Goal: Find contact information: Find contact information

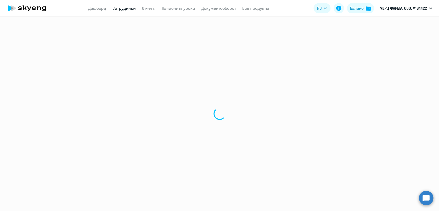
select select "30"
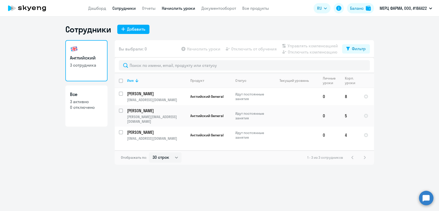
click at [178, 7] on link "Начислить уроки" at bounding box center [178, 8] width 33 height 5
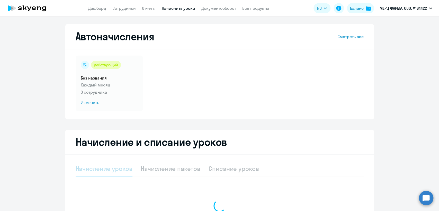
select select "10"
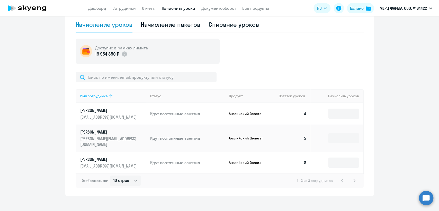
scroll to position [30, 0]
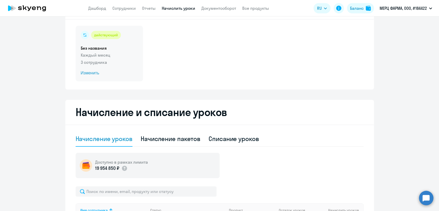
click at [117, 60] on p "3 сотрудника" at bounding box center [109, 62] width 57 height 6
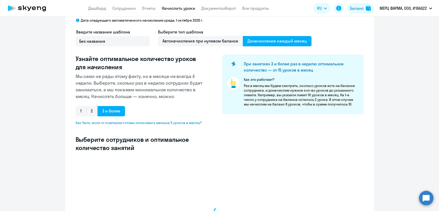
select select "10"
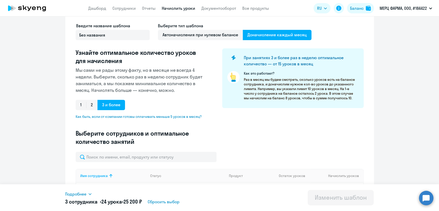
scroll to position [30, 0]
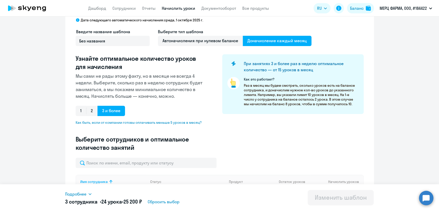
click at [117, 3] on app-header "Дашборд Сотрудники Отчеты Начислить уроки Документооборот Все продукты Дашборд …" at bounding box center [219, 8] width 439 height 16
click at [120, 6] on link "Сотрудники" at bounding box center [123, 8] width 23 height 5
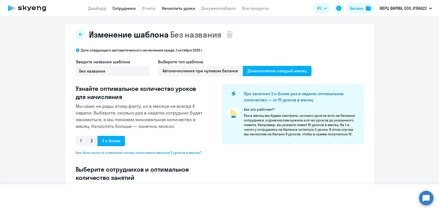
select select "30"
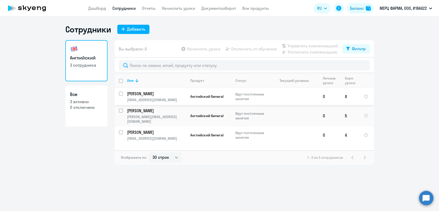
click at [173, 97] on td "[PERSON_NAME] [PERSON_NAME][EMAIL_ADDRESS][DOMAIN_NAME]" at bounding box center [154, 96] width 63 height 17
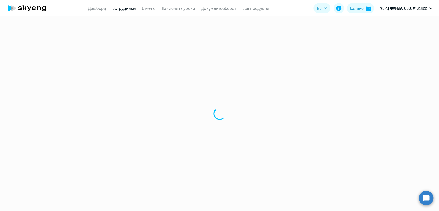
select select "english"
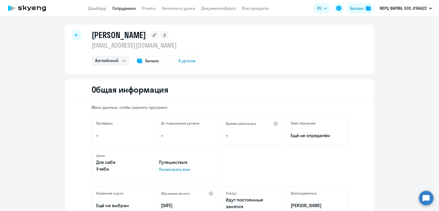
click at [127, 44] on p "[EMAIL_ADDRESS][DOMAIN_NAME]" at bounding box center [144, 45] width 107 height 8
copy p "[EMAIL_ADDRESS][DOMAIN_NAME]"
click at [129, 7] on link "Сотрудники" at bounding box center [123, 8] width 23 height 5
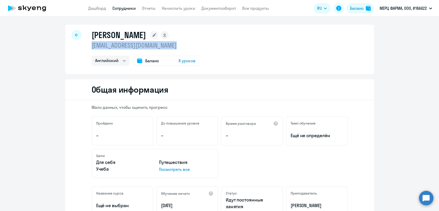
select select "30"
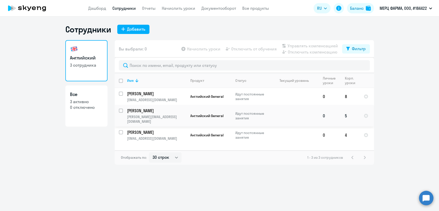
click at [278, 116] on td at bounding box center [295, 116] width 48 height 22
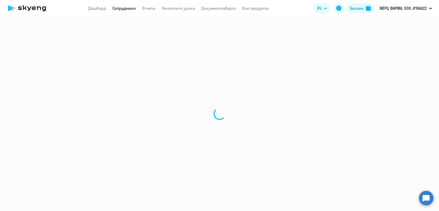
select select "english"
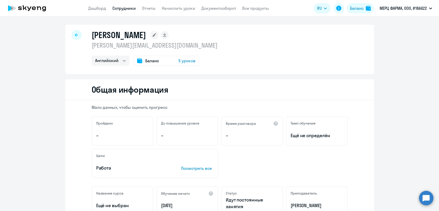
click at [115, 48] on p "[PERSON_NAME][EMAIL_ADDRESS][DOMAIN_NAME]" at bounding box center [154, 45] width 126 height 8
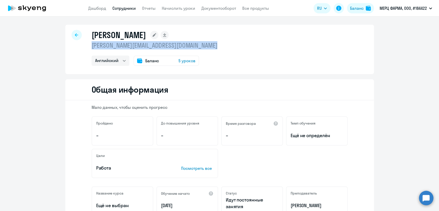
click at [115, 48] on p "[PERSON_NAME][EMAIL_ADDRESS][DOMAIN_NAME]" at bounding box center [154, 45] width 126 height 8
copy p "[PERSON_NAME][EMAIL_ADDRESS][DOMAIN_NAME]"
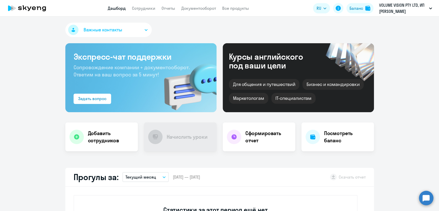
click at [126, 9] on nav "Дашборд Сотрудники Отчеты Документооборот Все продукты" at bounding box center [178, 8] width 141 height 6
click at [141, 9] on link "Сотрудники" at bounding box center [143, 8] width 23 height 5
select select "30"
